Goal: Find specific page/section: Find specific page/section

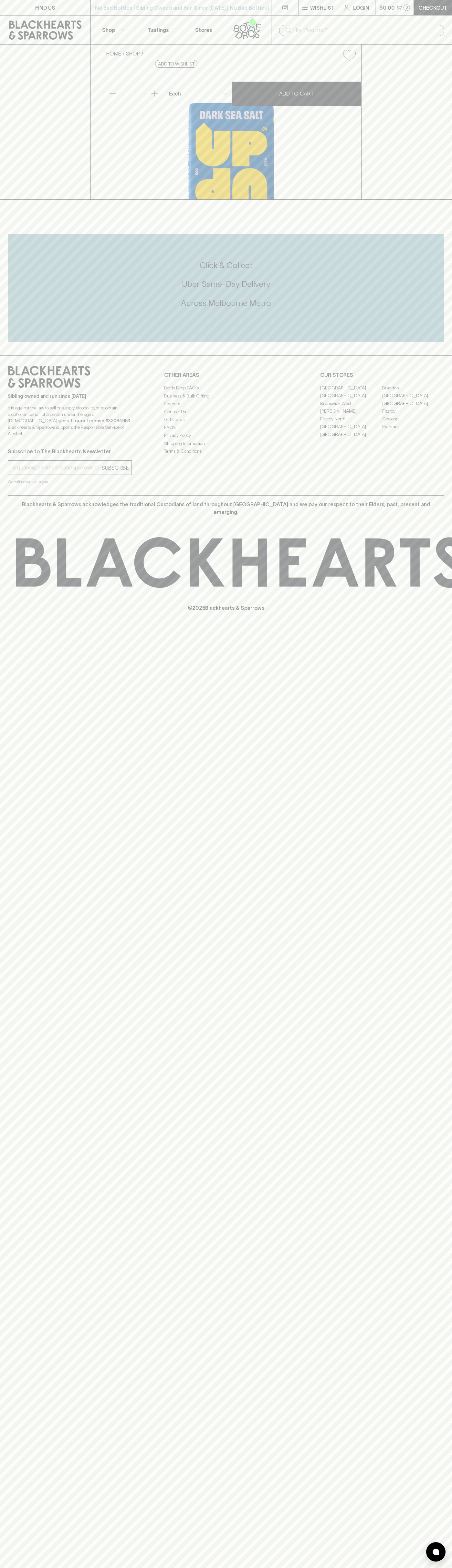
click at [36, 17] on link at bounding box center [45, 30] width 90 height 29
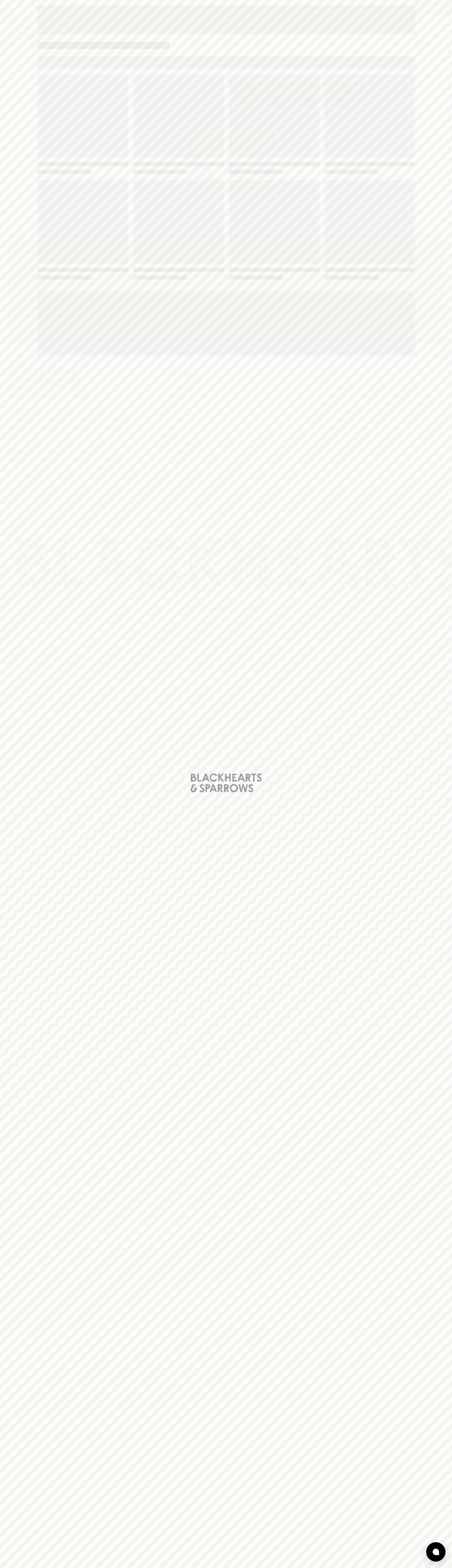
click at [186, 1567] on html "FIND US | No Bad Bottles | Sibling Owned and Run Since [DATE] | No Bad Bottles …" at bounding box center [226, 784] width 452 height 1568
click at [1, 64] on div "Loading" at bounding box center [226, 784] width 452 height 1568
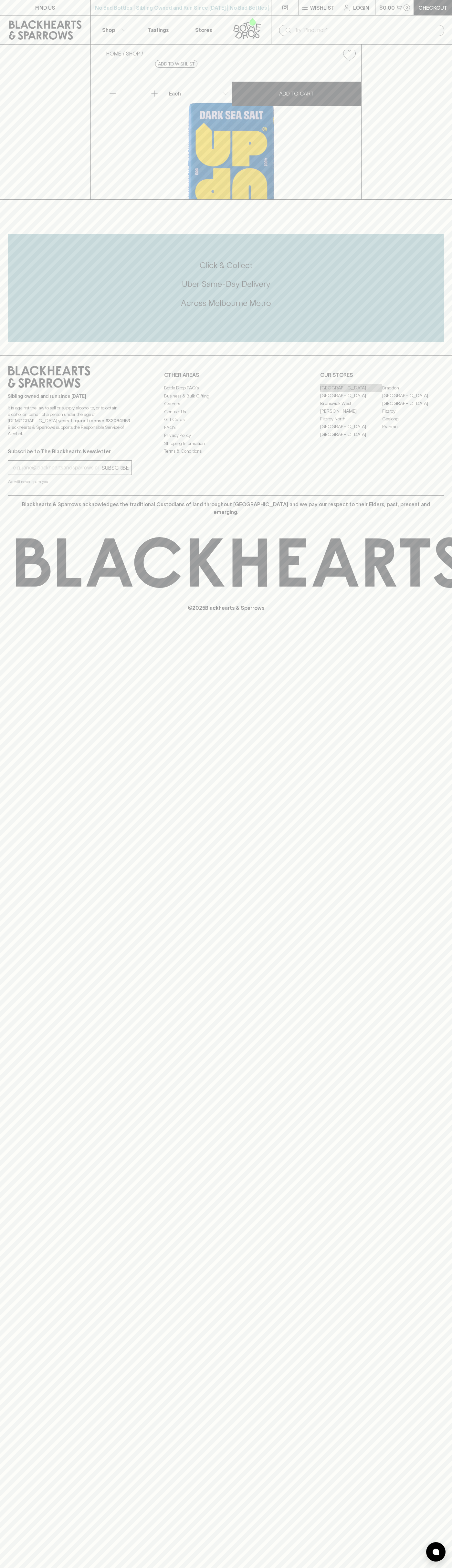
click at [351, 391] on link "[GEOGRAPHIC_DATA]" at bounding box center [351, 388] width 62 height 8
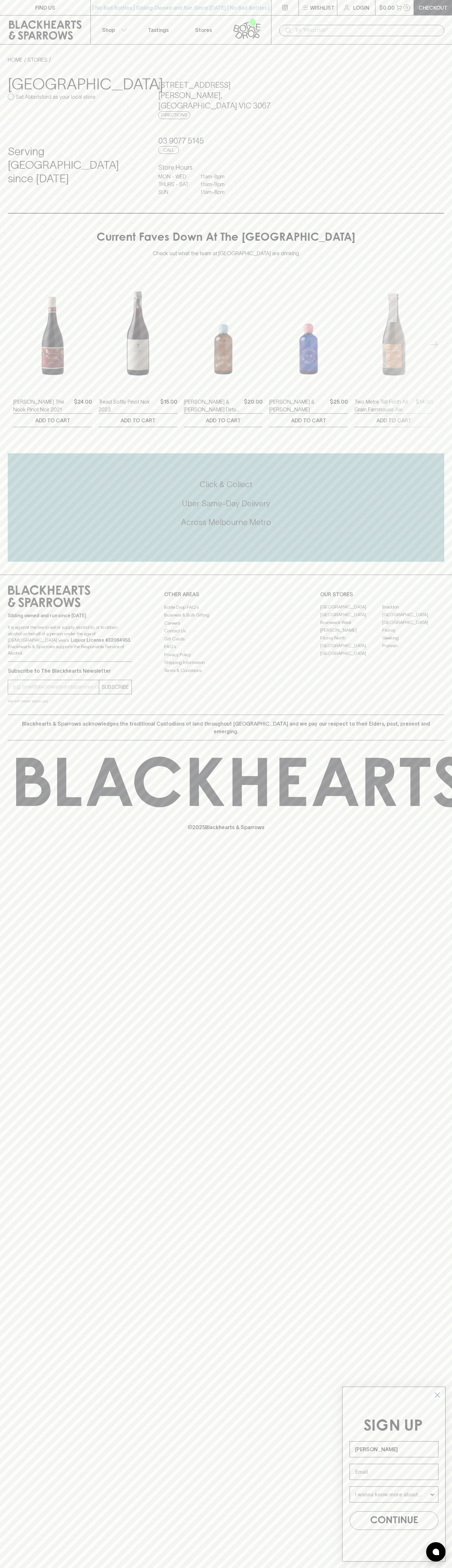
type input "[PERSON_NAME]"
